Goal: Transaction & Acquisition: Book appointment/travel/reservation

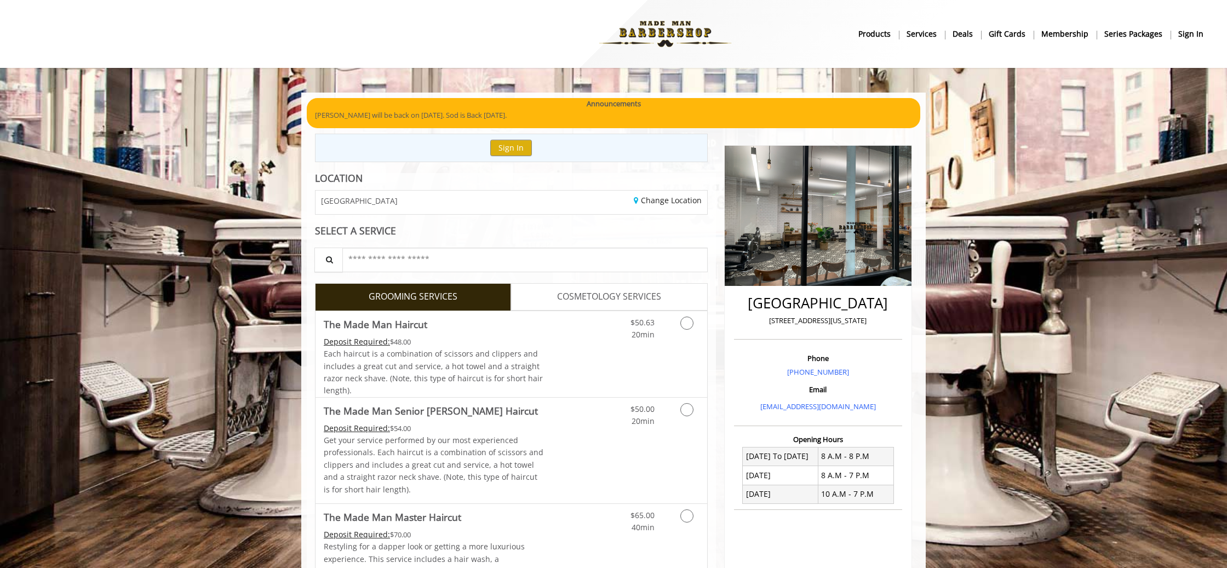
click at [1187, 36] on b "sign in" at bounding box center [1190, 34] width 25 height 12
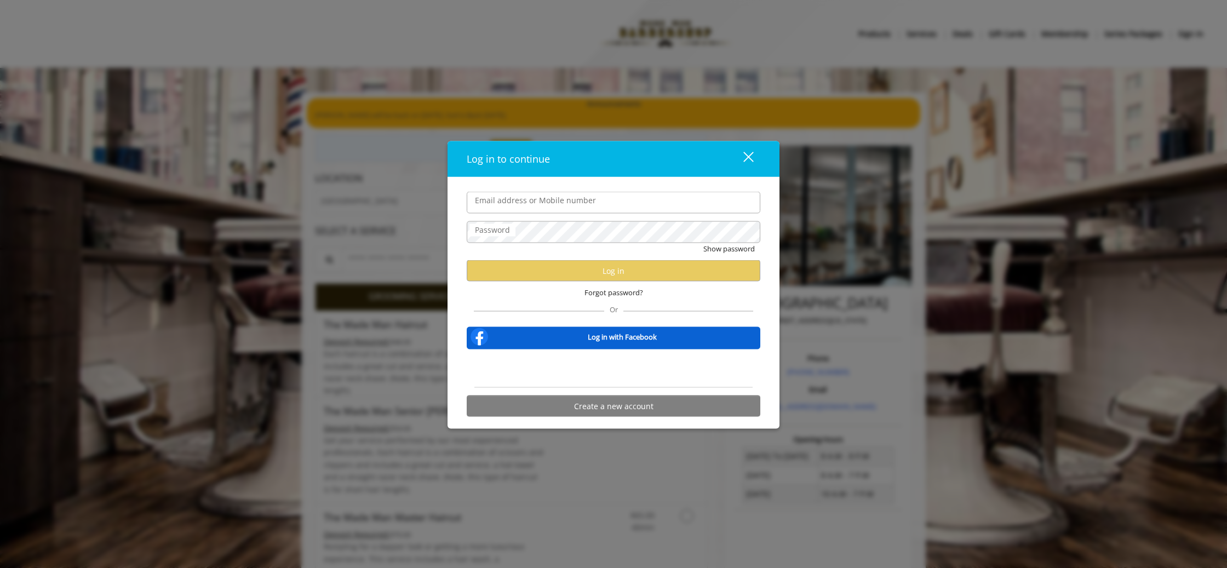
type input "**********"
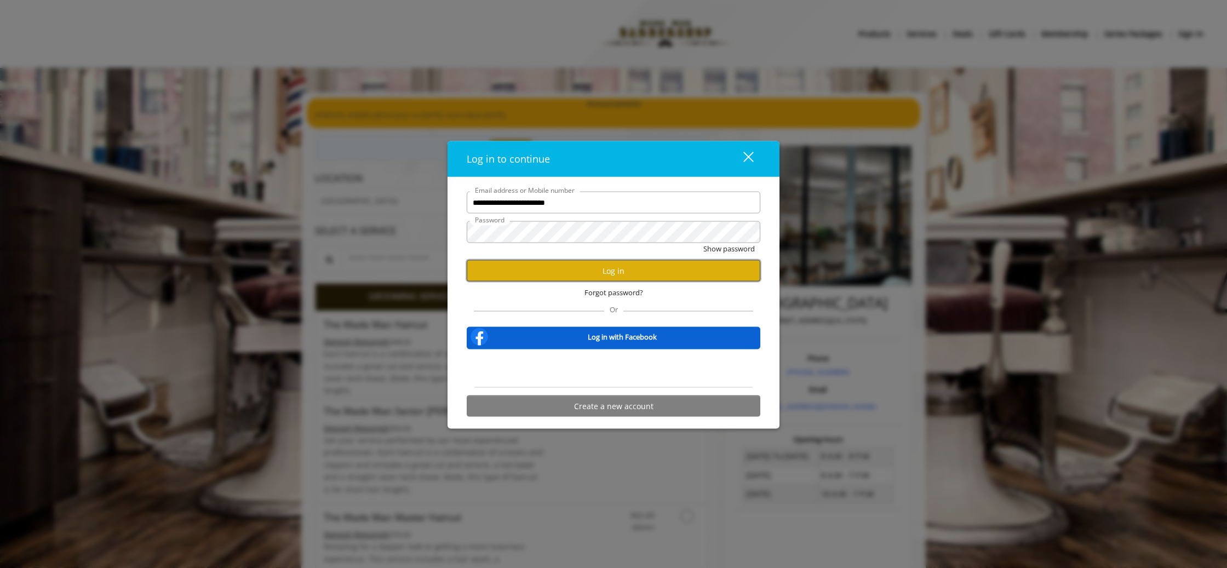
click at [574, 261] on button "Log in" at bounding box center [614, 270] width 294 height 21
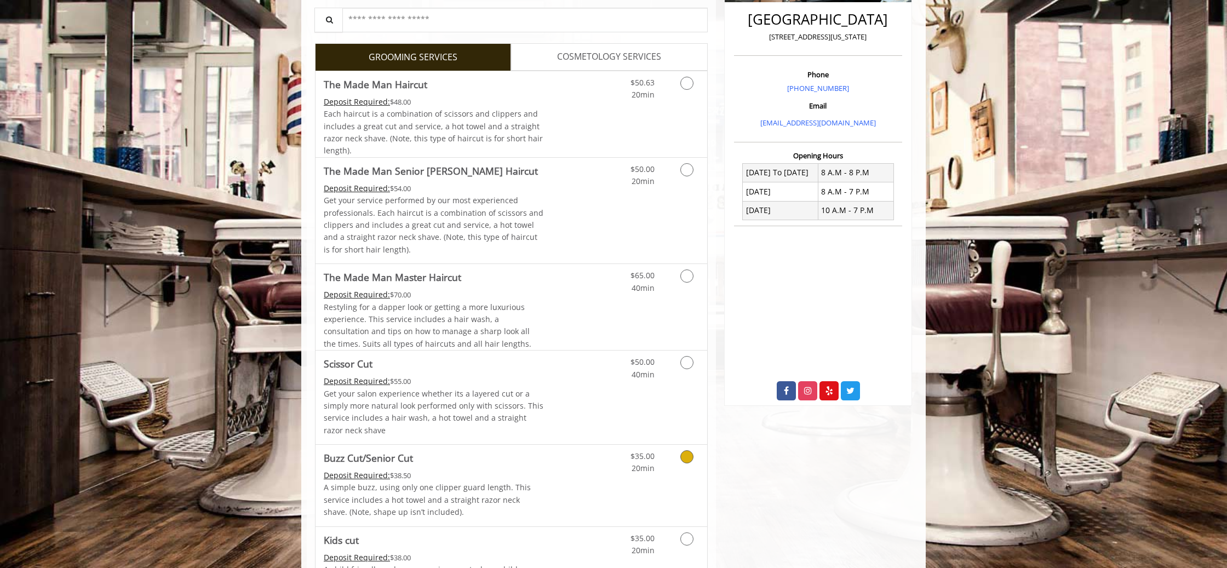
scroll to position [272, 0]
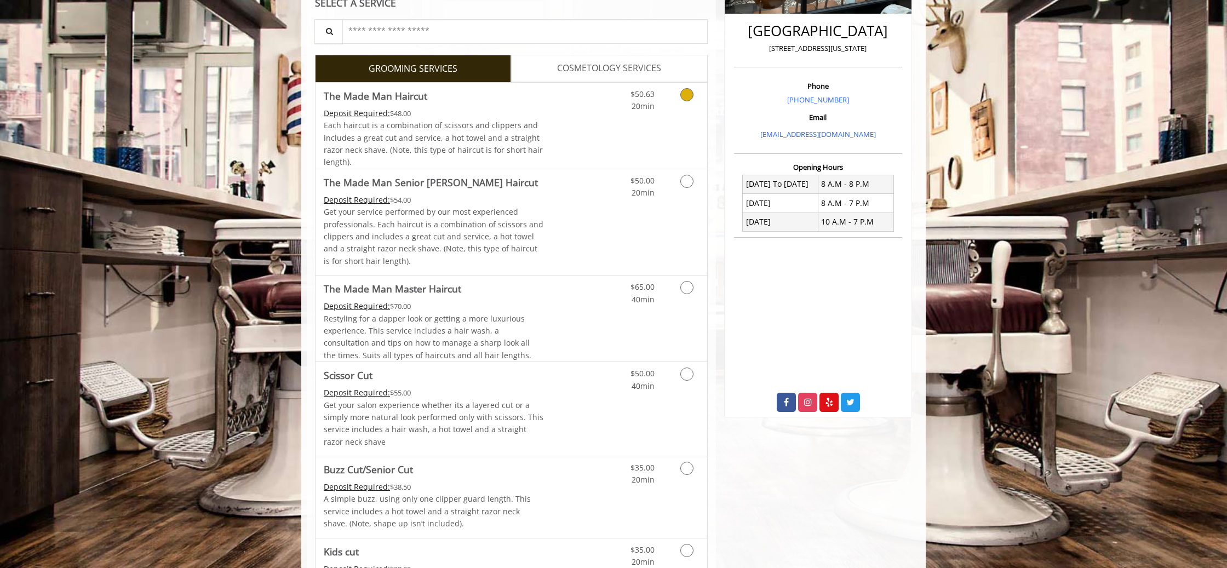
click at [686, 128] on div "$50.63 20min" at bounding box center [658, 126] width 98 height 86
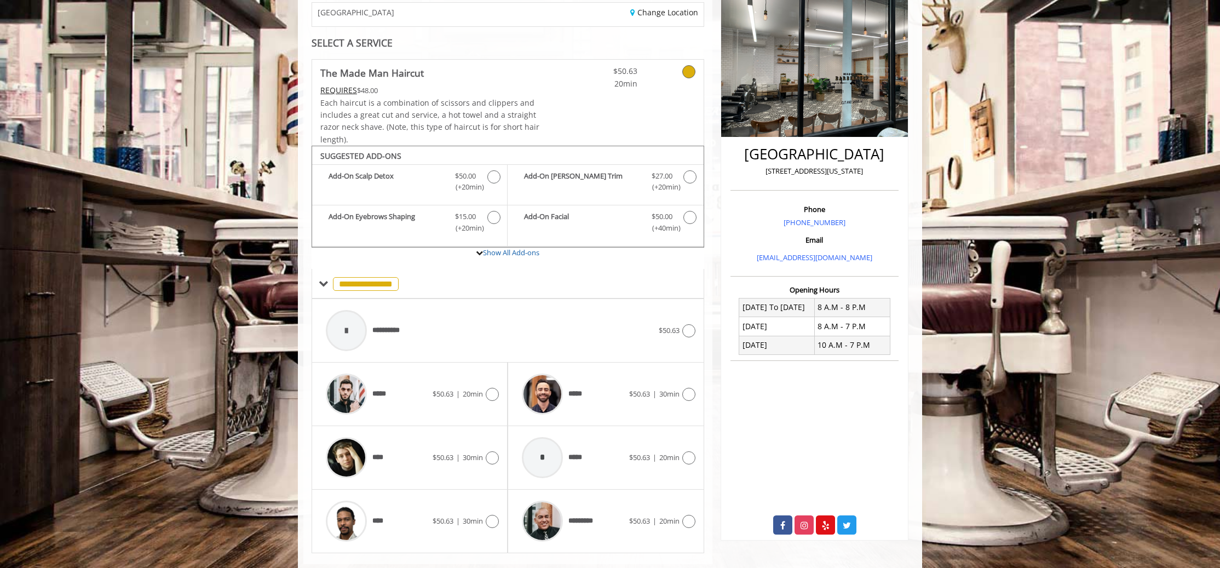
scroll to position [172, 0]
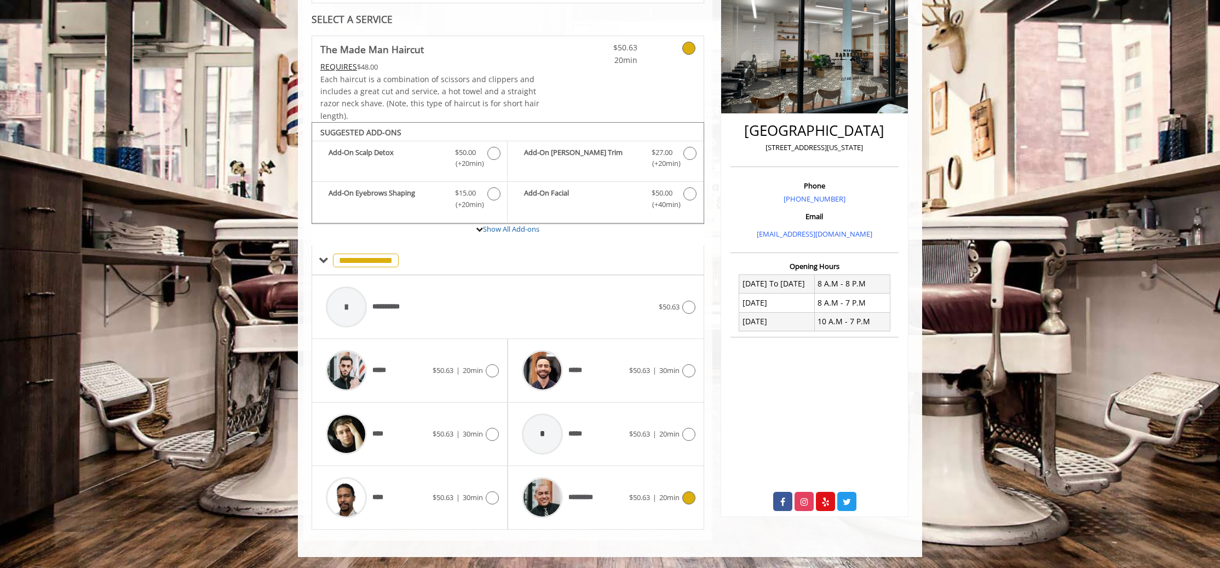
click at [606, 497] on div "*********" at bounding box center [572, 497] width 112 height 52
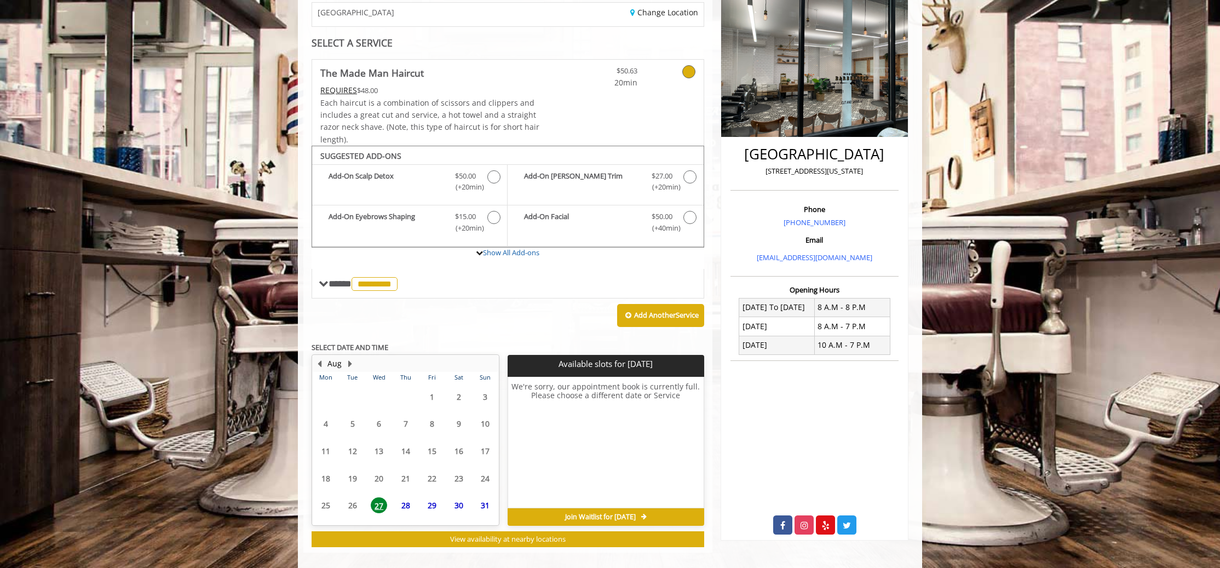
scroll to position [160, 0]
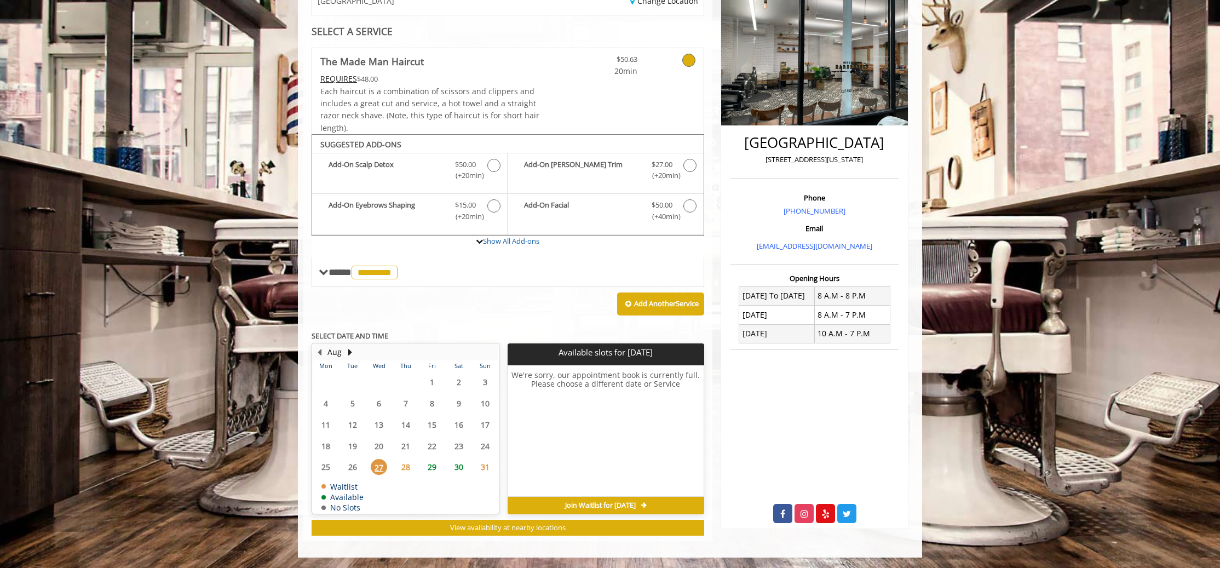
click at [410, 471] on span "28" at bounding box center [406, 467] width 16 height 16
click at [426, 471] on span "29" at bounding box center [432, 467] width 16 height 16
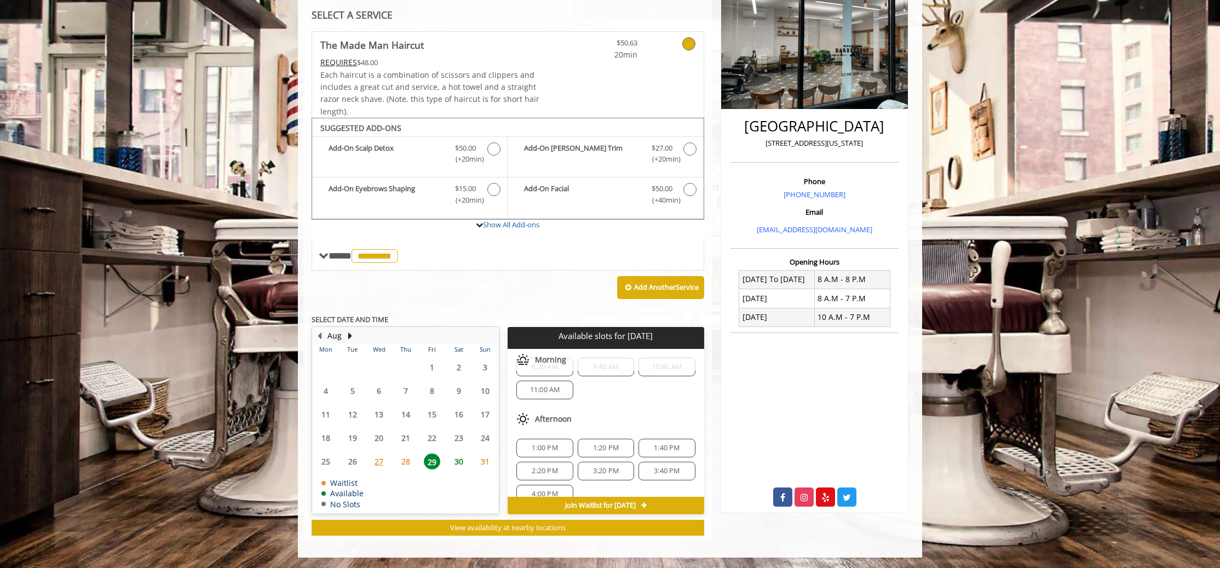
scroll to position [0, 0]
click at [539, 384] on span "8:20 AM" at bounding box center [545, 388] width 26 height 9
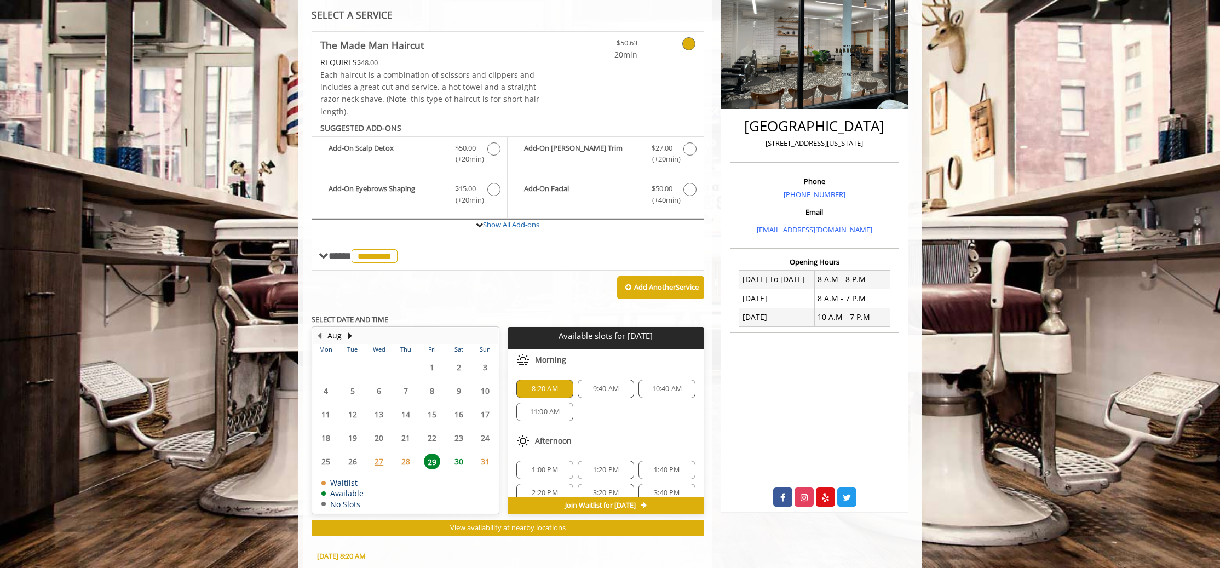
scroll to position [375, 0]
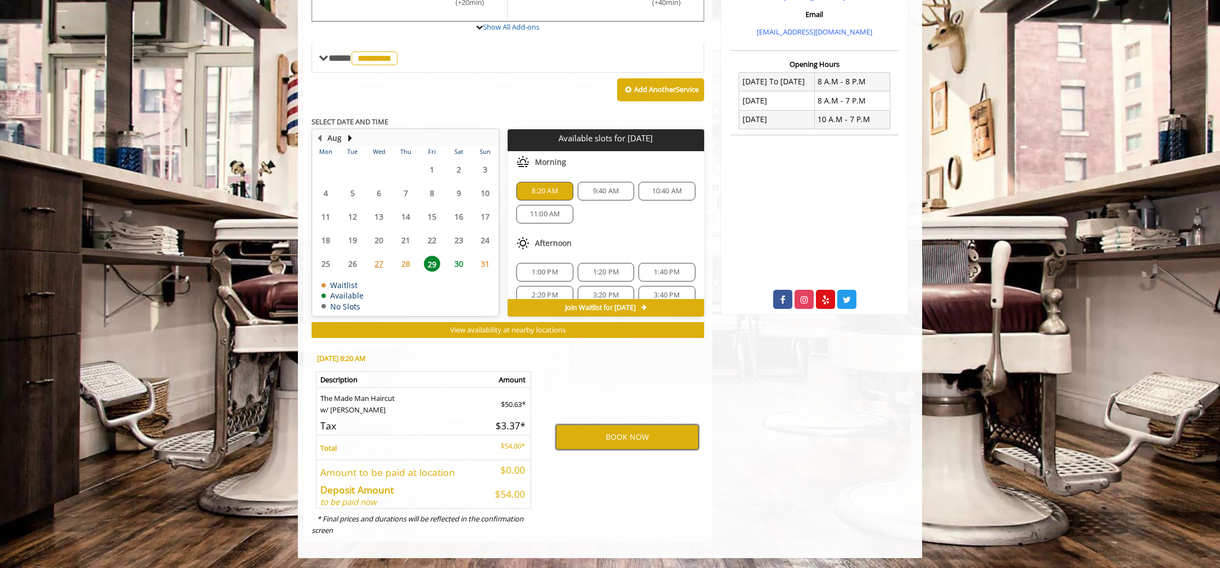
click at [625, 438] on button "BOOK NOW" at bounding box center [627, 436] width 143 height 25
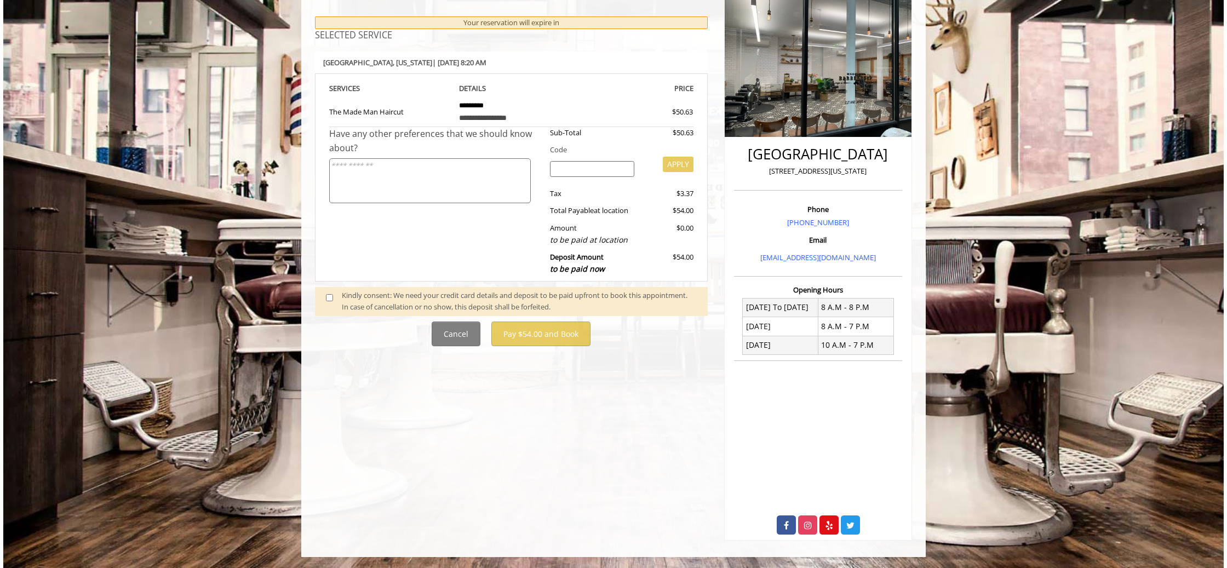
scroll to position [0, 0]
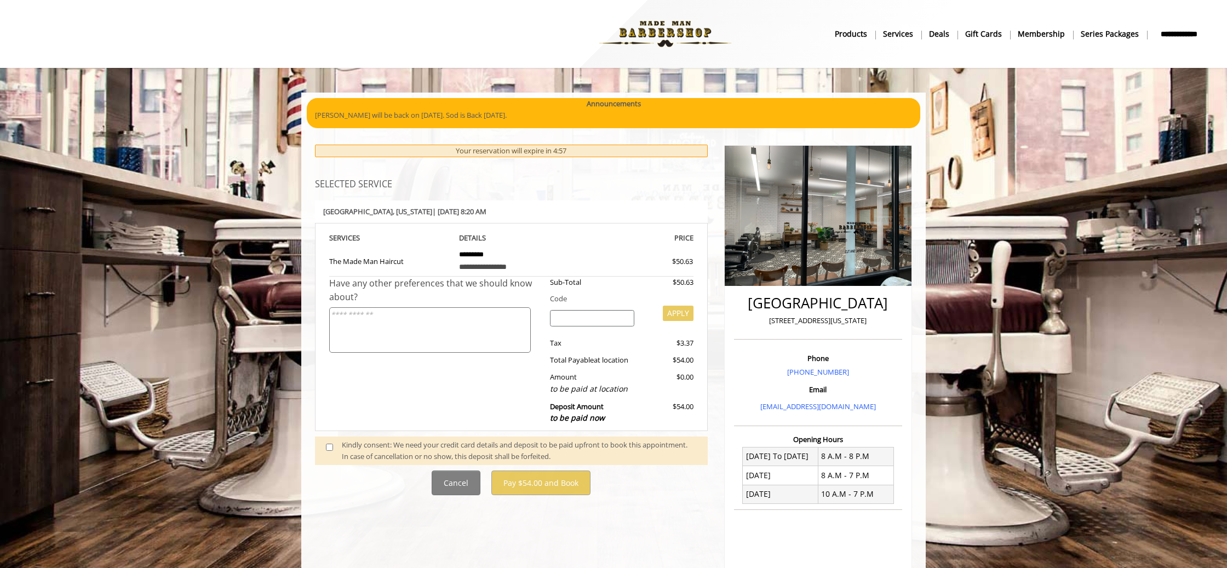
click at [333, 446] on span at bounding box center [334, 450] width 32 height 23
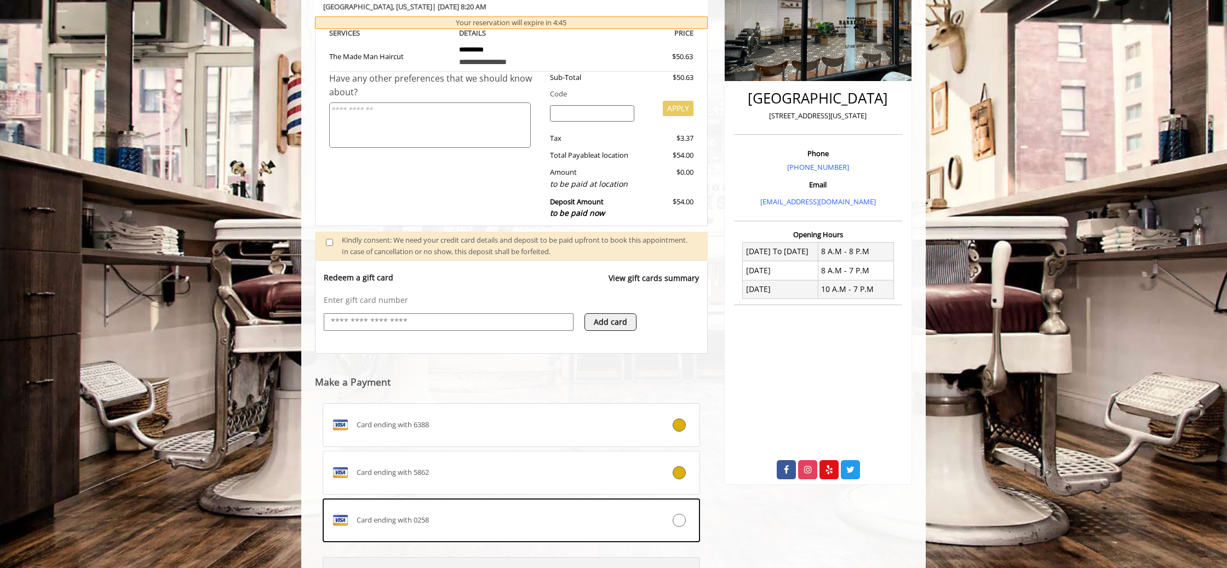
scroll to position [318, 0]
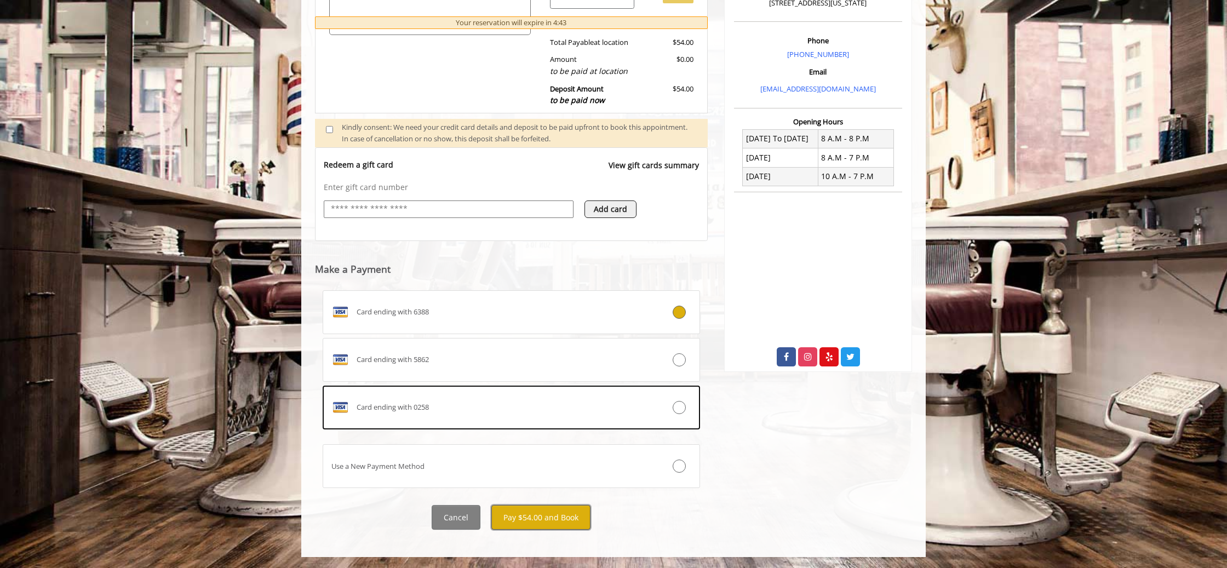
click at [528, 519] on button "Pay $54.00 and Book" at bounding box center [540, 517] width 99 height 25
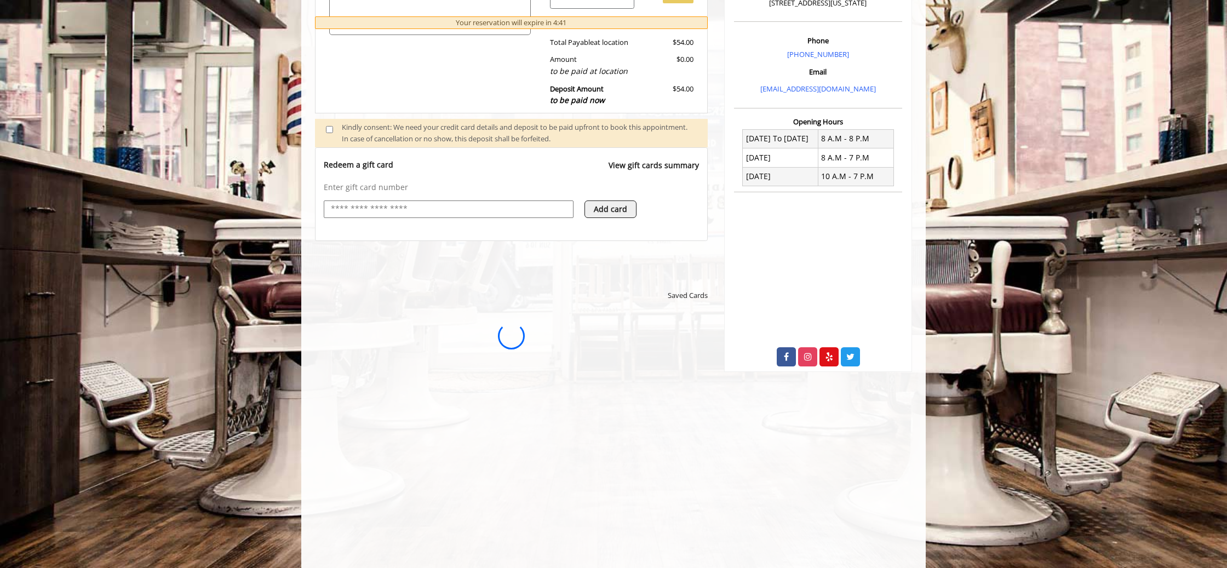
scroll to position [0, 0]
